Goal: Information Seeking & Learning: Learn about a topic

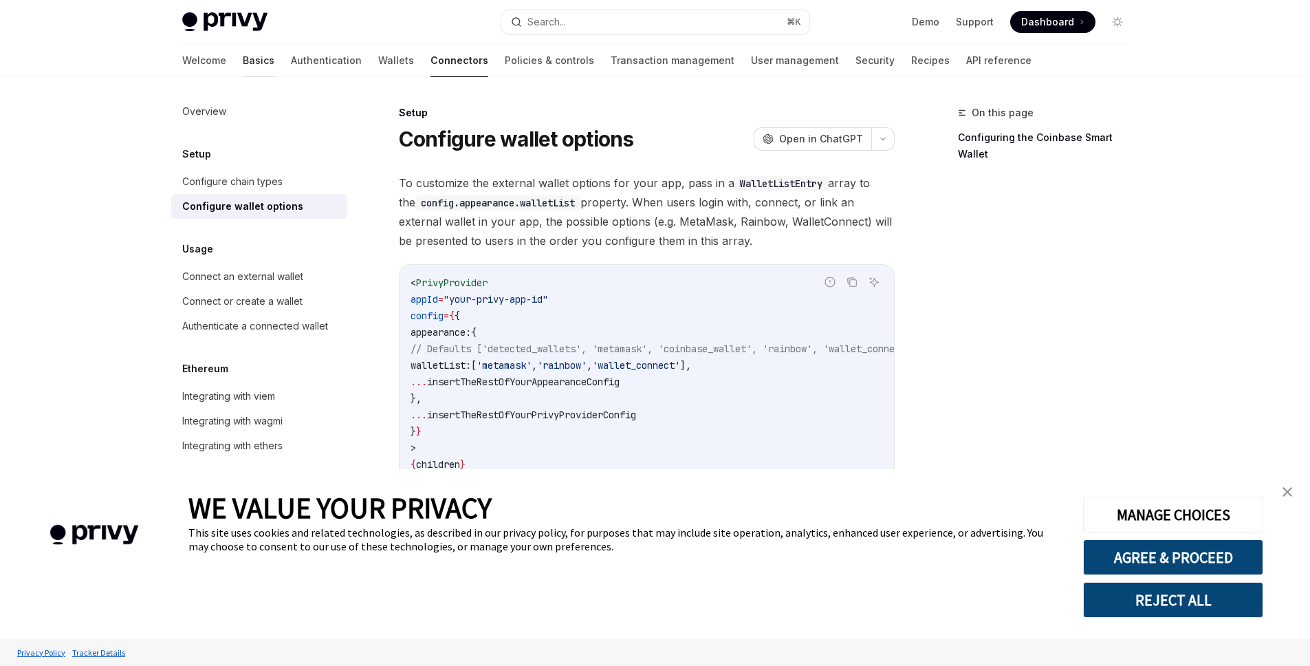
click at [243, 61] on link "Basics" at bounding box center [259, 60] width 32 height 33
type textarea "*"
